Goal: Task Accomplishment & Management: Manage account settings

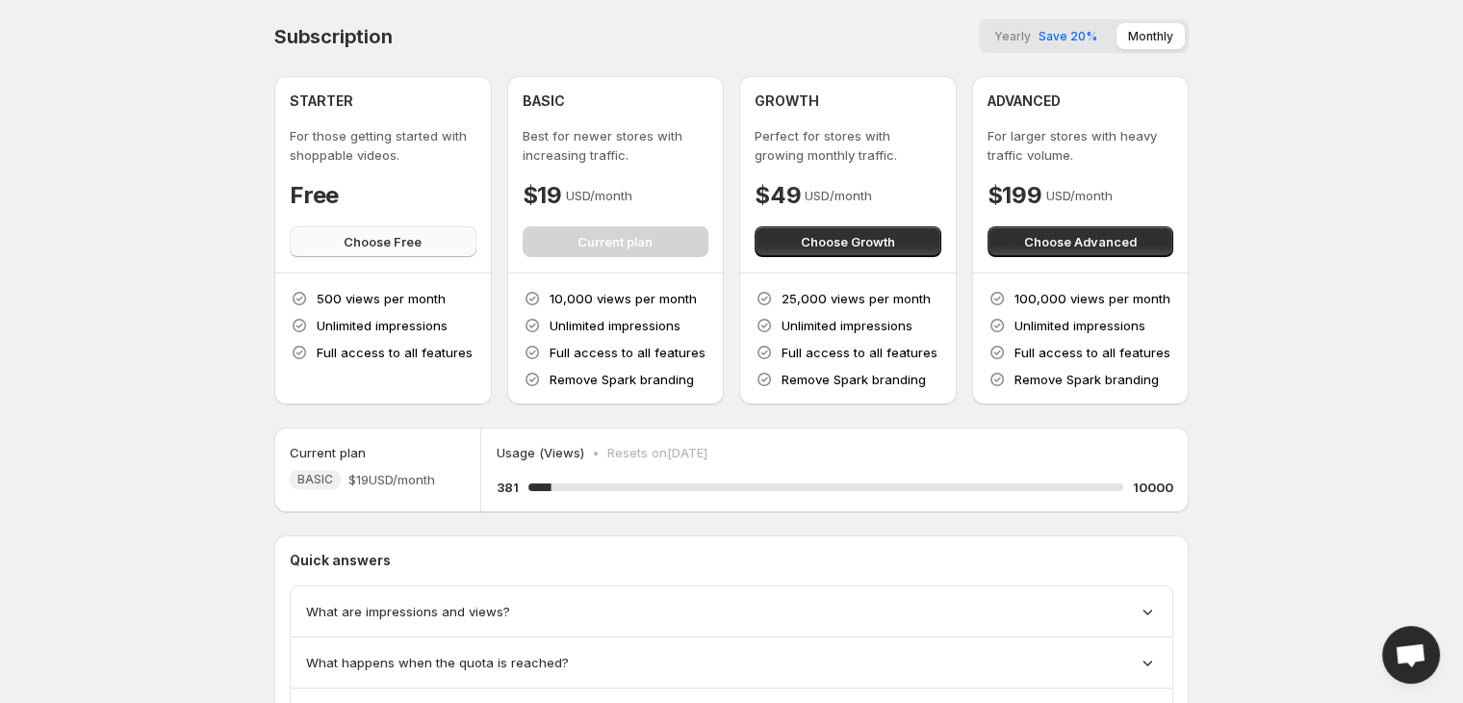
click at [432, 243] on button "Choose Free" at bounding box center [383, 241] width 187 height 31
